Goal: Task Accomplishment & Management: Manage account settings

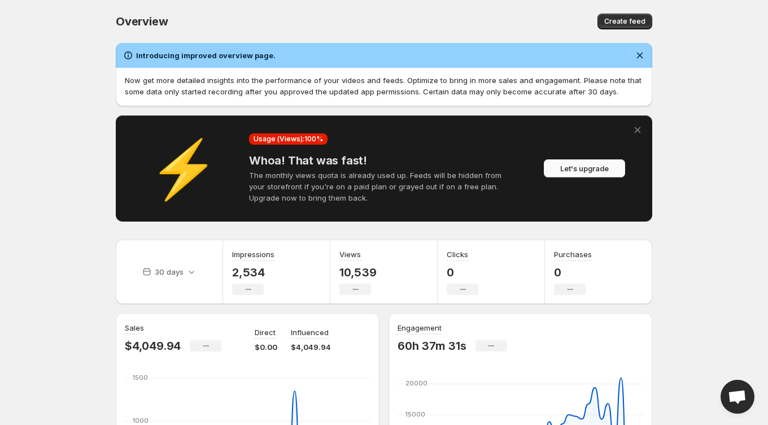
click at [575, 168] on span "Let's upgrade" at bounding box center [585, 168] width 49 height 11
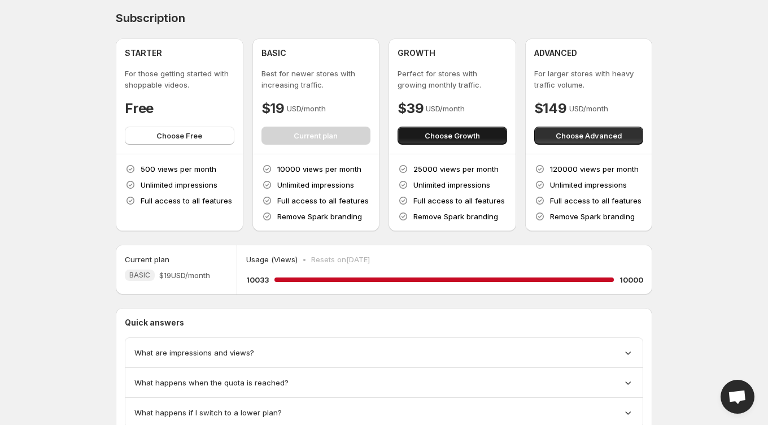
click at [431, 134] on span "Choose Growth" at bounding box center [452, 135] width 55 height 11
